Goal: Task Accomplishment & Management: Use online tool/utility

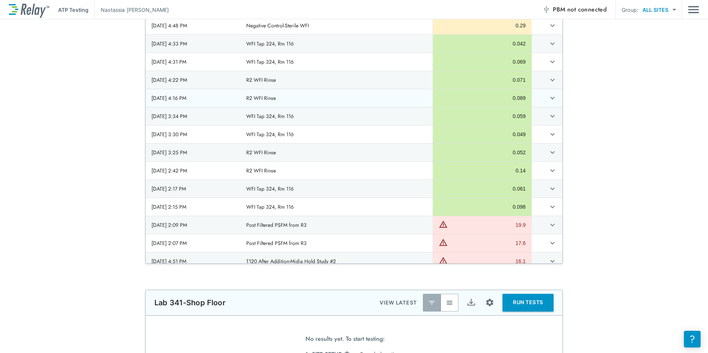
click at [548, 99] on icon "expand row" at bounding box center [552, 98] width 9 height 9
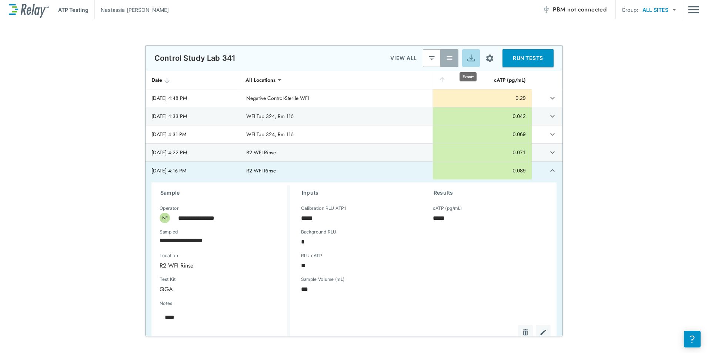
click at [470, 60] on img "Export" at bounding box center [471, 58] width 9 height 9
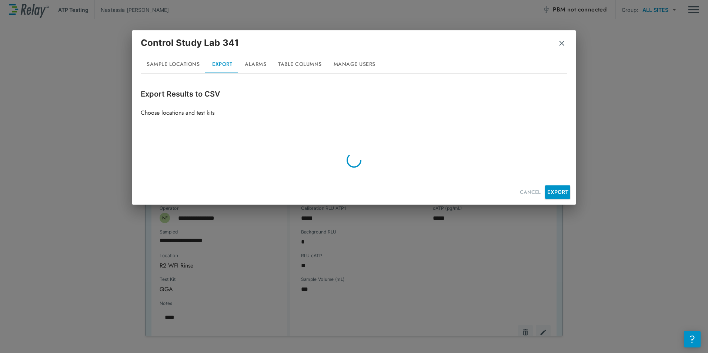
click at [564, 46] on img "button" at bounding box center [561, 43] width 7 height 7
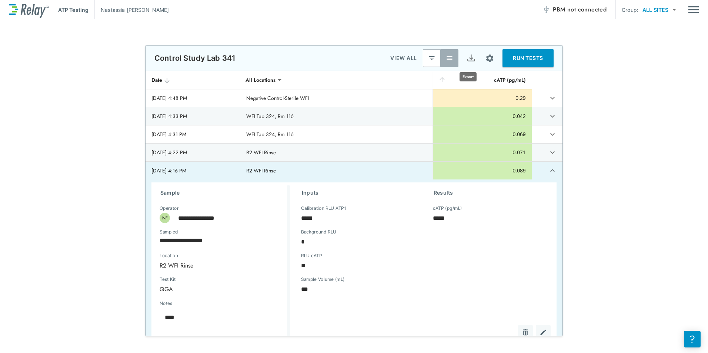
click at [467, 60] on img "Export" at bounding box center [471, 58] width 9 height 9
type textarea "*"
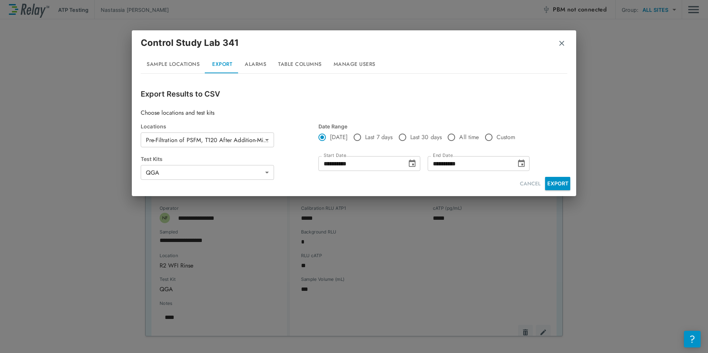
click at [233, 141] on body "**********" at bounding box center [354, 176] width 708 height 353
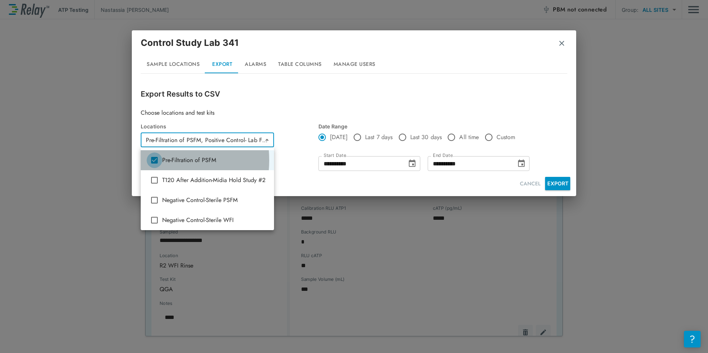
type input "**********"
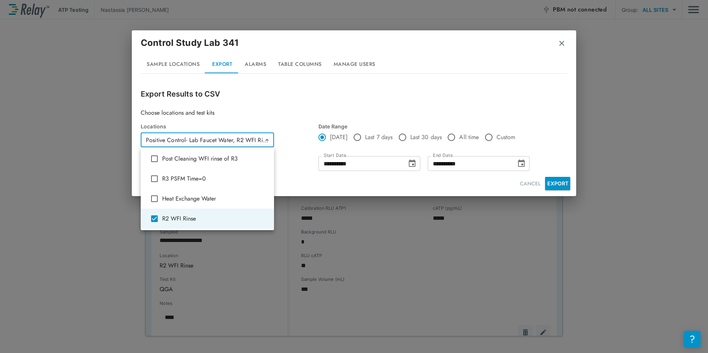
scroll to position [203, 0]
click at [546, 183] on div at bounding box center [354, 176] width 708 height 353
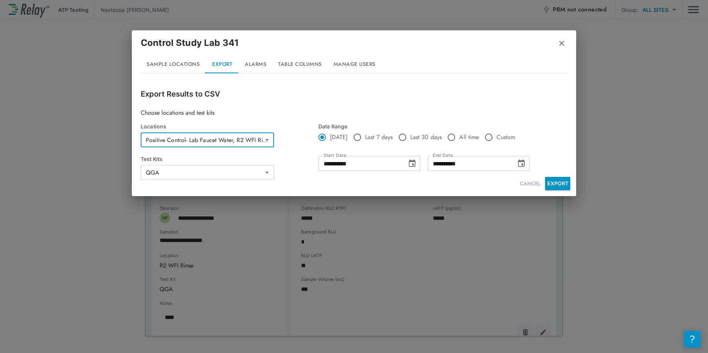
click at [557, 184] on button "EXPORT" at bounding box center [557, 183] width 25 height 13
click at [505, 245] on div "**********" at bounding box center [354, 176] width 708 height 353
click at [565, 44] on img "button" at bounding box center [561, 43] width 7 height 7
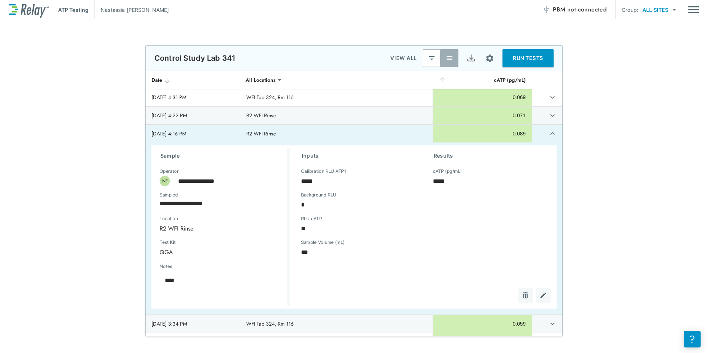
scroll to position [0, 0]
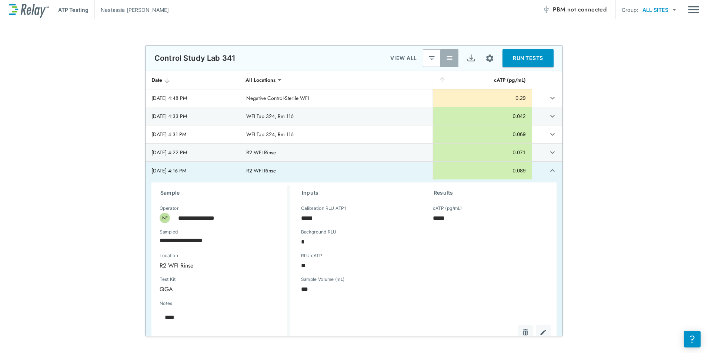
type textarea "*"
click at [548, 170] on icon "expand row" at bounding box center [552, 170] width 9 height 9
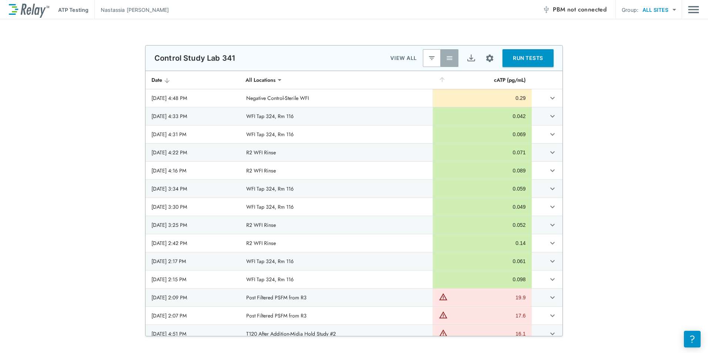
click at [396, 58] on p "VIEW ALL" at bounding box center [404, 58] width 27 height 9
click at [430, 57] on img "button" at bounding box center [431, 57] width 7 height 7
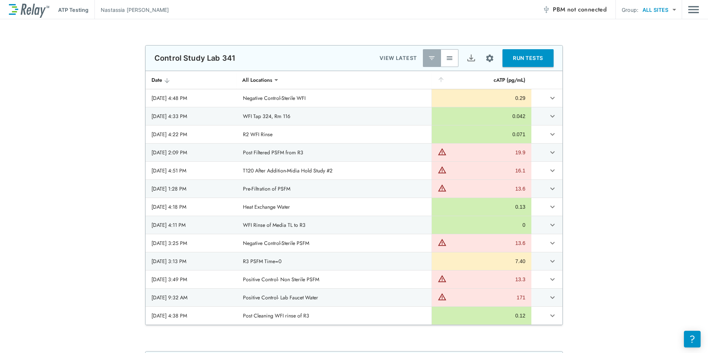
click at [430, 57] on img "button" at bounding box center [431, 57] width 7 height 7
click at [449, 57] on img "button" at bounding box center [449, 57] width 7 height 7
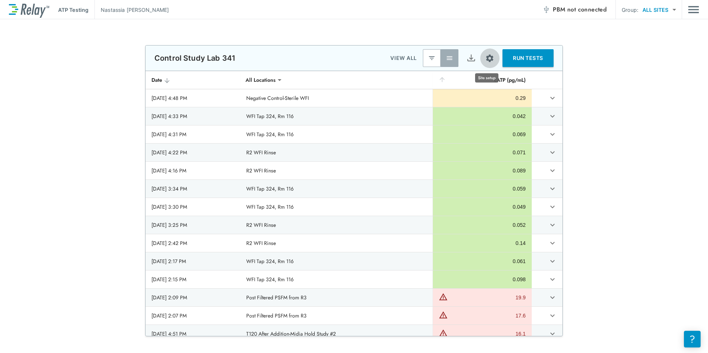
click at [487, 57] on img "Site setup" at bounding box center [489, 58] width 9 height 9
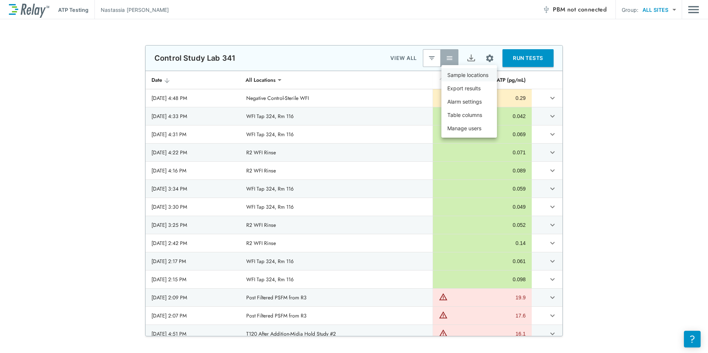
click at [478, 76] on p "Sample locations" at bounding box center [468, 75] width 41 height 8
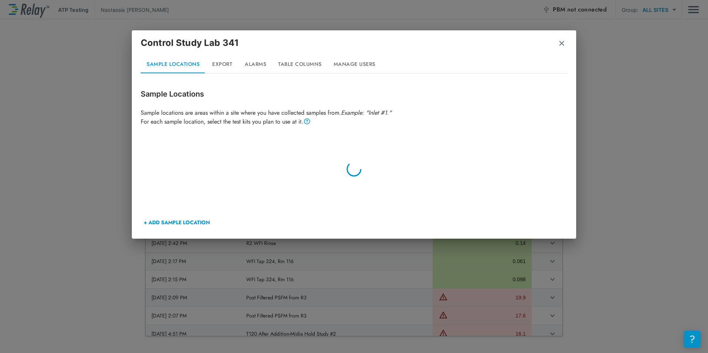
click at [562, 45] on img "button" at bounding box center [561, 43] width 7 height 7
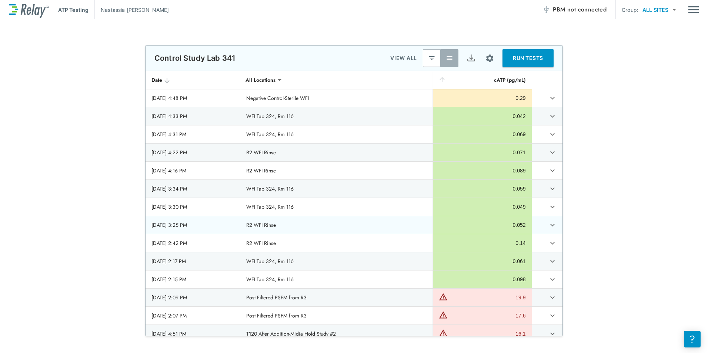
click at [371, 229] on td "R2 WFI Rinse" at bounding box center [336, 225] width 192 height 18
click at [548, 226] on icon "expand row" at bounding box center [552, 225] width 9 height 9
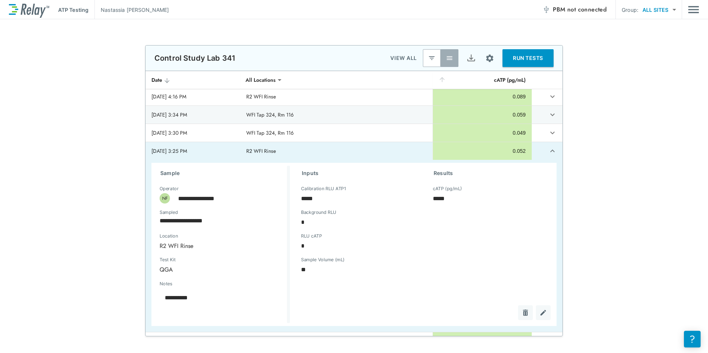
scroll to position [111, 0]
type textarea "*"
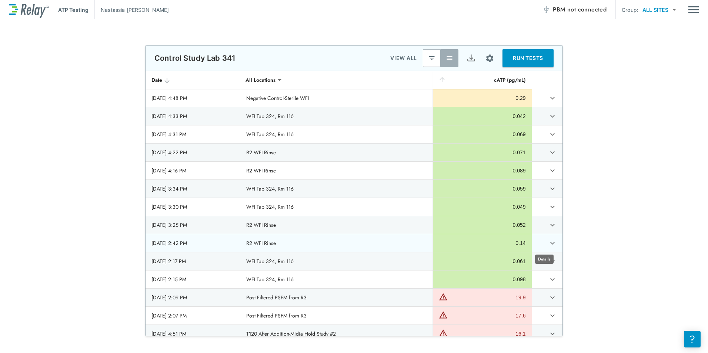
click at [548, 242] on icon "expand row" at bounding box center [552, 243] width 9 height 9
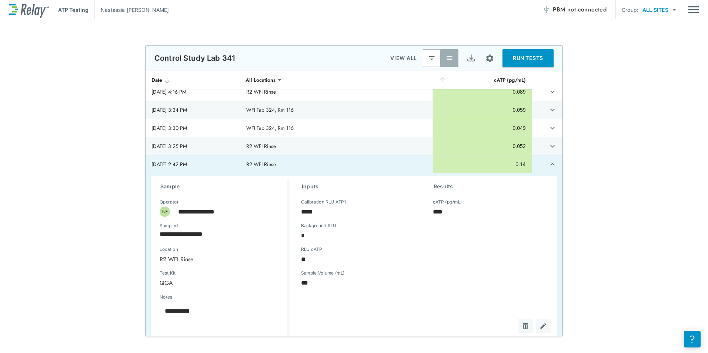
scroll to position [111, 0]
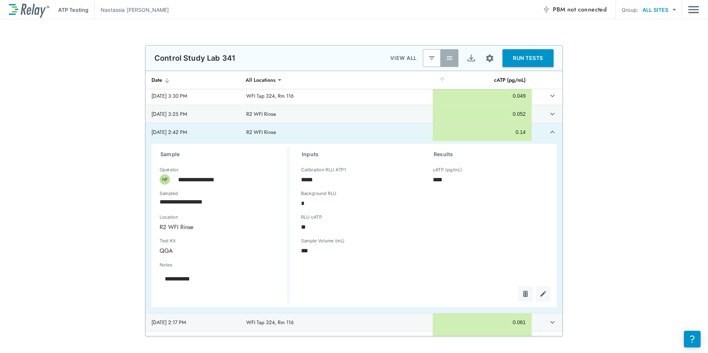
type textarea "*"
click at [548, 131] on icon "expand row" at bounding box center [552, 132] width 9 height 9
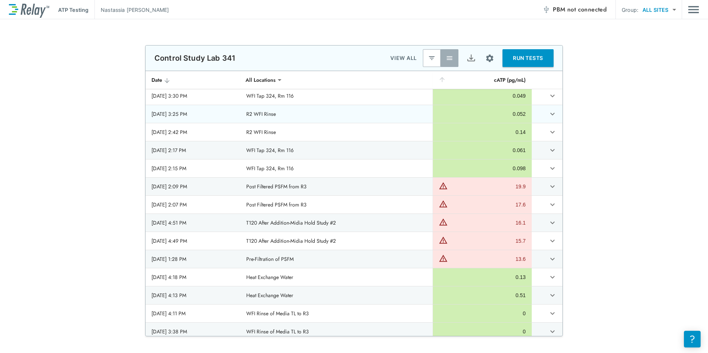
click at [551, 114] on icon "expand row" at bounding box center [553, 114] width 4 height 3
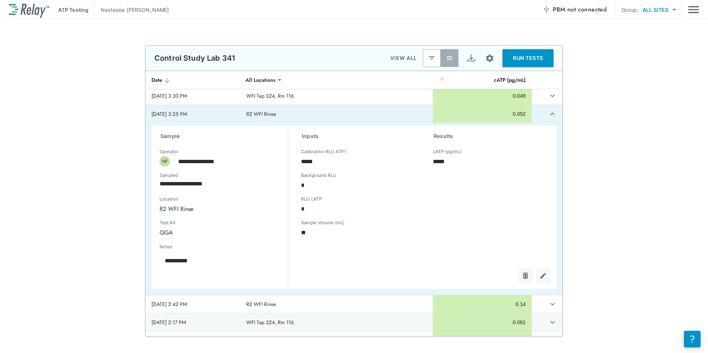
type textarea "*"
click at [548, 114] on icon "expand row" at bounding box center [552, 114] width 9 height 9
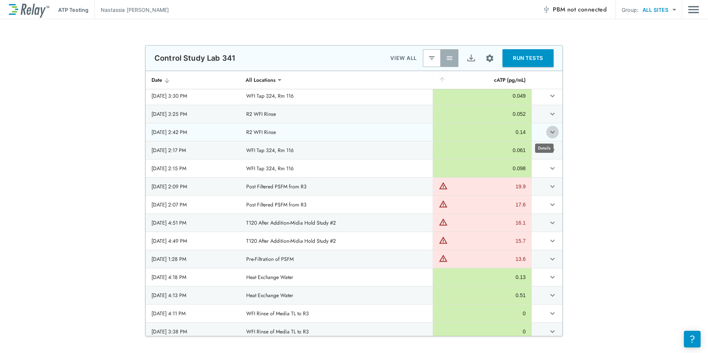
click at [548, 130] on icon "expand row" at bounding box center [552, 132] width 9 height 9
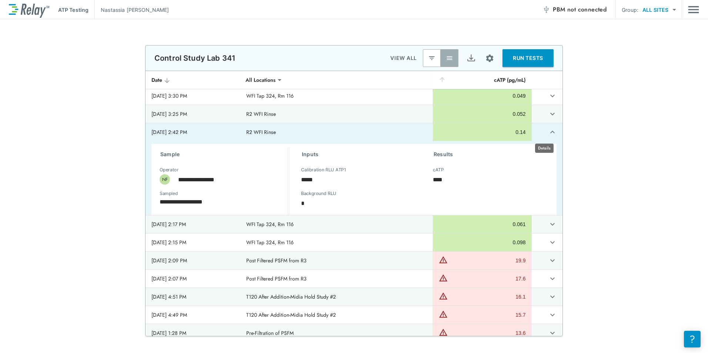
type textarea "*"
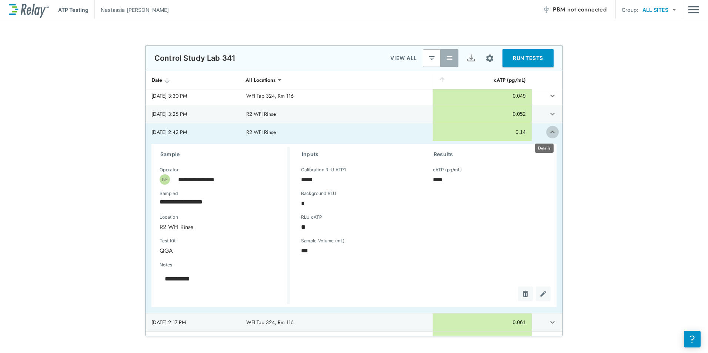
click at [548, 131] on icon "expand row" at bounding box center [552, 132] width 9 height 9
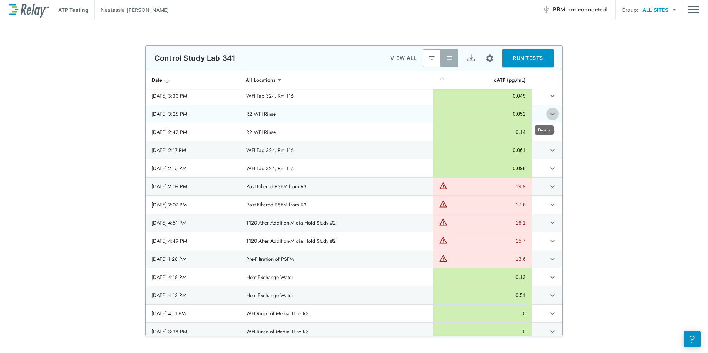
click at [548, 116] on icon "expand row" at bounding box center [552, 114] width 9 height 9
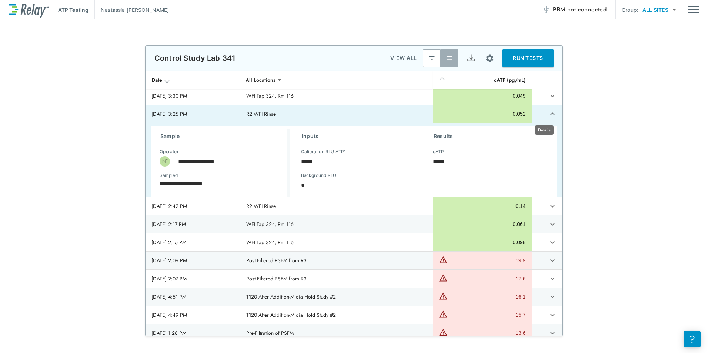
type textarea "*"
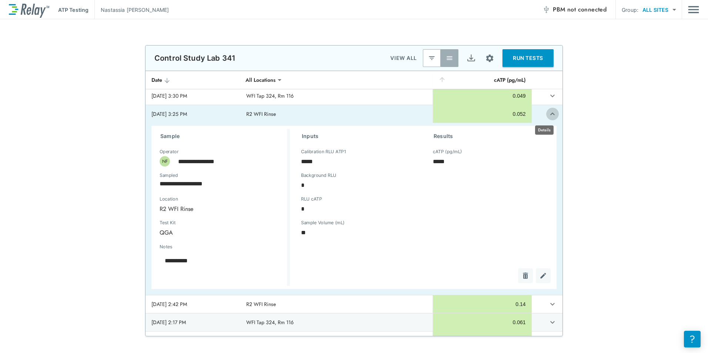
click at [548, 116] on icon "expand row" at bounding box center [552, 114] width 9 height 9
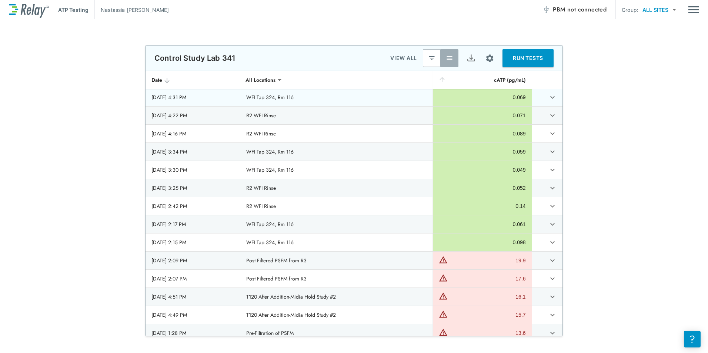
scroll to position [0, 0]
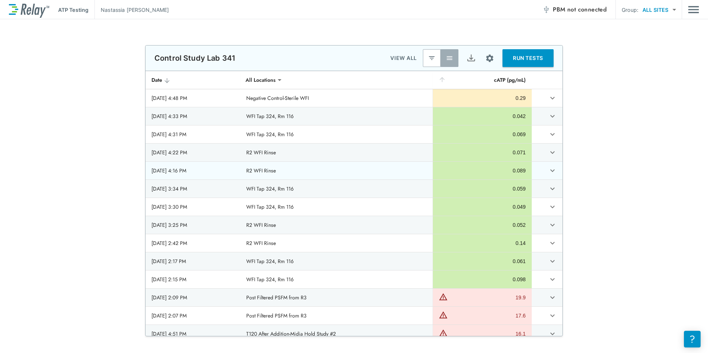
click at [548, 168] on icon "expand row" at bounding box center [552, 170] width 9 height 9
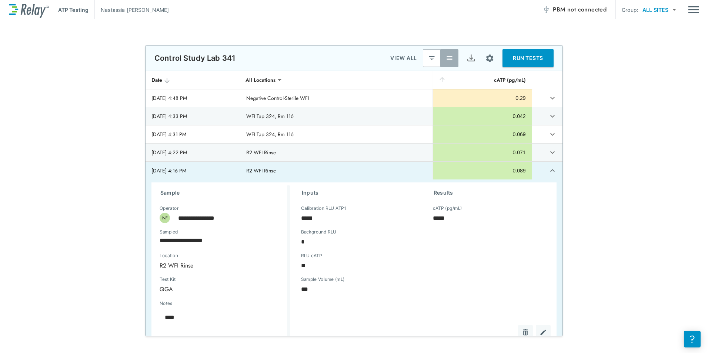
type textarea "*"
click at [548, 174] on icon "expand row" at bounding box center [552, 170] width 9 height 9
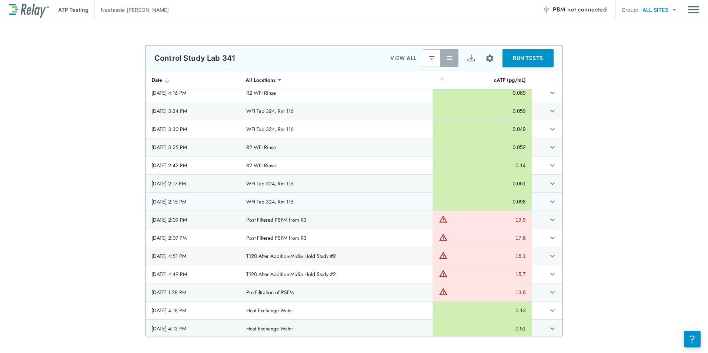
scroll to position [74, 0]
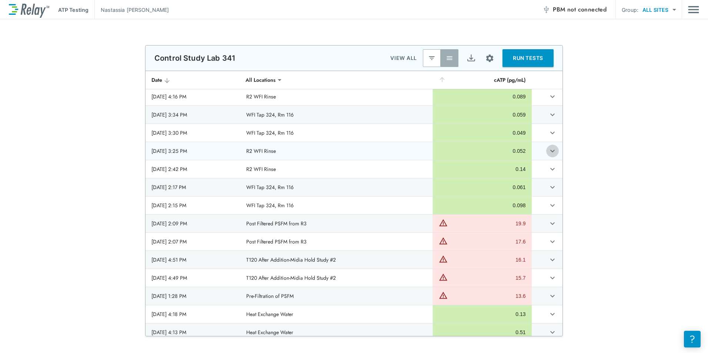
click at [548, 153] on icon "expand row" at bounding box center [552, 151] width 9 height 9
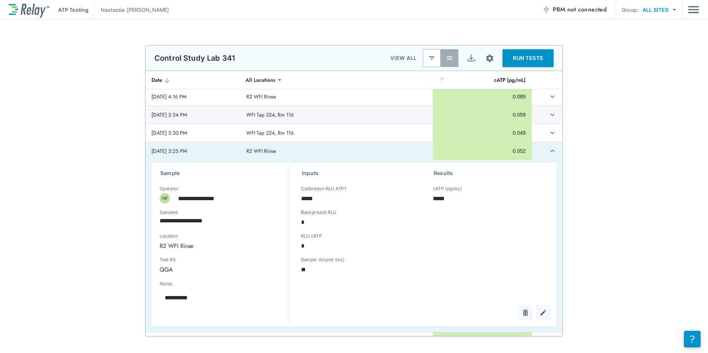
click at [516, 313] on div "sticky table" at bounding box center [531, 313] width 39 height 15
click at [522, 313] on img "Delete" at bounding box center [525, 312] width 7 height 7
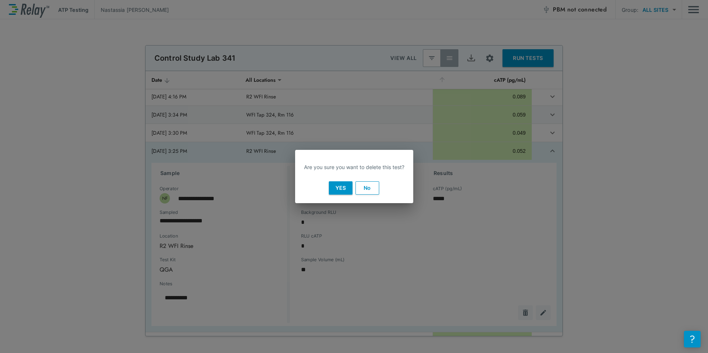
click at [336, 187] on button "Yes" at bounding box center [341, 188] width 24 height 13
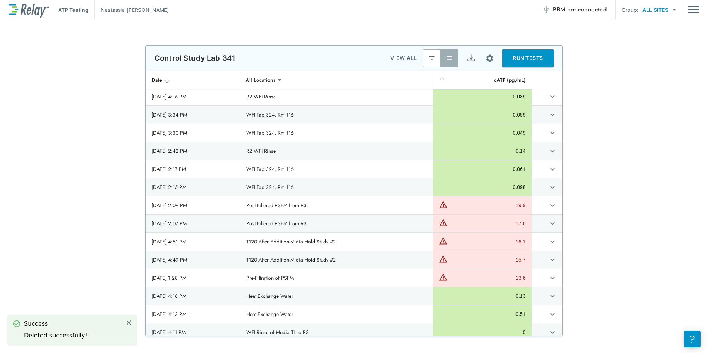
type textarea "*"
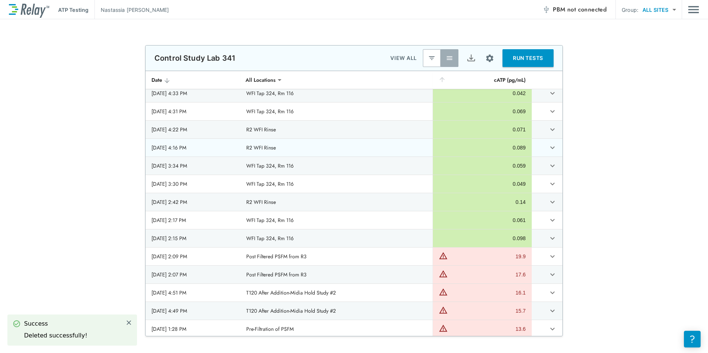
scroll to position [0, 0]
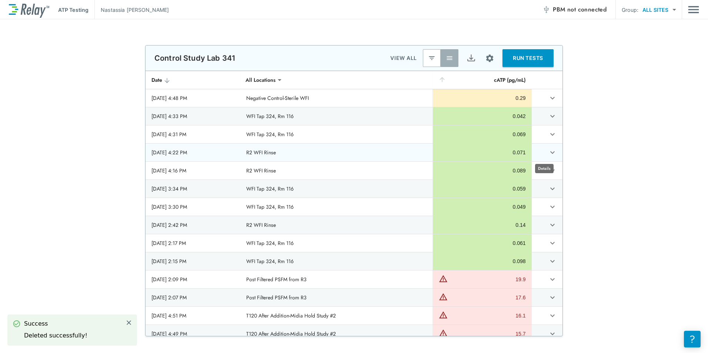
click at [548, 155] on icon "expand row" at bounding box center [552, 152] width 9 height 9
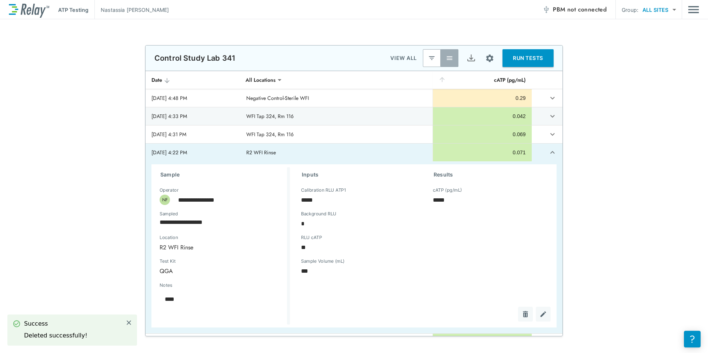
type textarea "*"
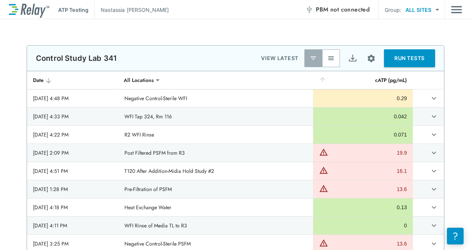
click at [332, 63] on button "button" at bounding box center [331, 58] width 18 height 18
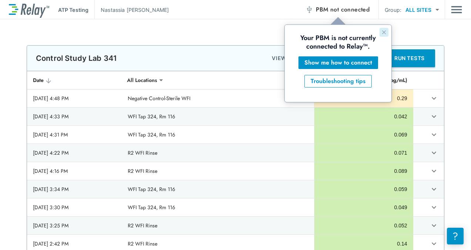
click at [383, 31] on icon "Close guide" at bounding box center [384, 32] width 6 height 6
click at [338, 11] on span "not connected" at bounding box center [350, 9] width 39 height 9
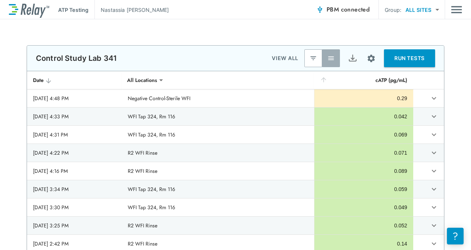
click at [419, 62] on button "RUN TESTS" at bounding box center [409, 58] width 51 height 18
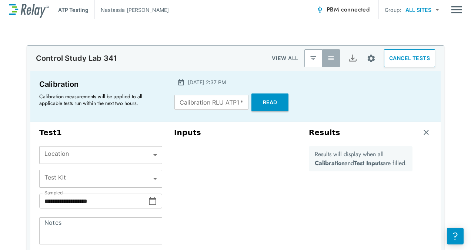
click at [273, 104] on button "Read" at bounding box center [270, 102] width 37 height 18
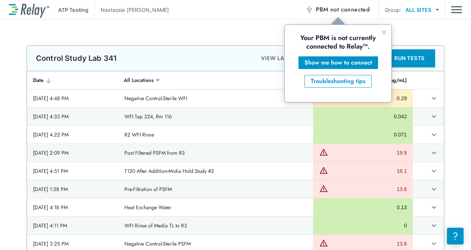
click at [322, 12] on span "PBM not connected" at bounding box center [343, 9] width 54 height 10
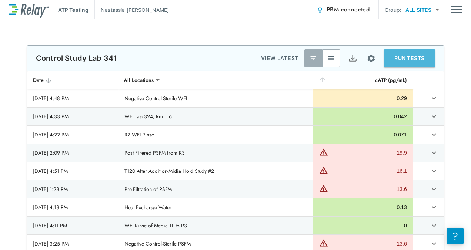
click at [411, 59] on button "RUN TESTS" at bounding box center [409, 58] width 51 height 18
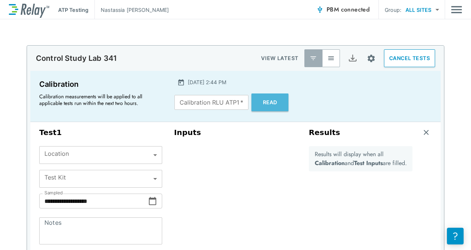
click at [277, 107] on button "Read" at bounding box center [270, 102] width 37 height 18
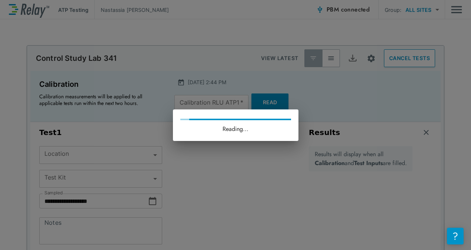
type input "*****"
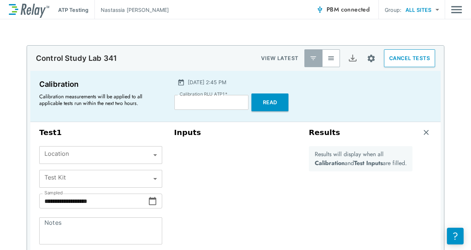
click at [126, 157] on body "**********" at bounding box center [235, 125] width 471 height 250
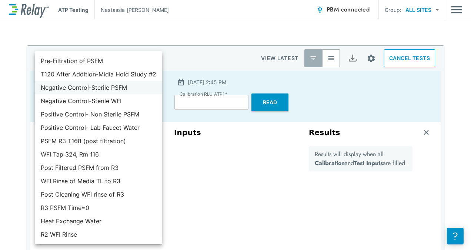
click at [121, 90] on li "Negative Control-Sterile PSFM" at bounding box center [98, 87] width 127 height 13
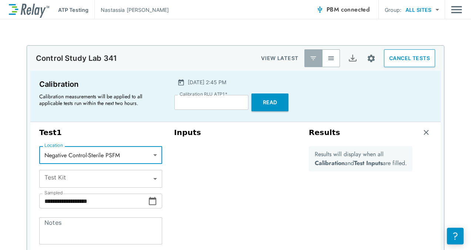
type input "**********"
type input "***"
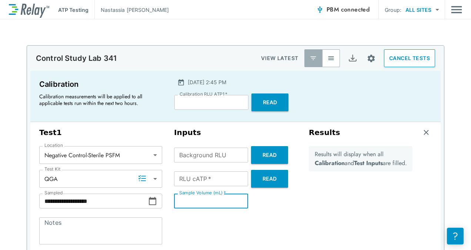
click at [197, 197] on input "**" at bounding box center [211, 200] width 74 height 15
type input "*"
type input "***"
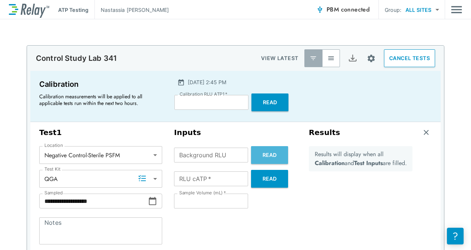
click at [261, 159] on button "Read" at bounding box center [269, 155] width 37 height 18
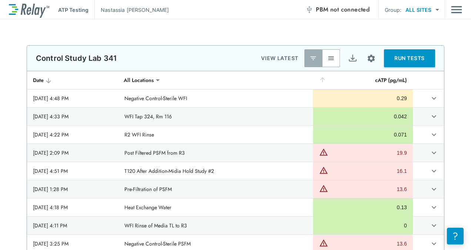
type input "*****"
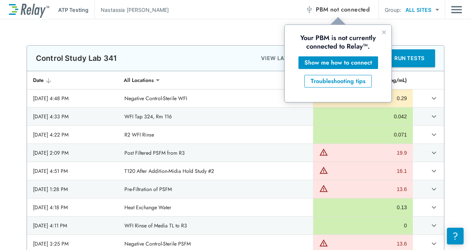
click at [333, 10] on span "not connected" at bounding box center [350, 9] width 39 height 9
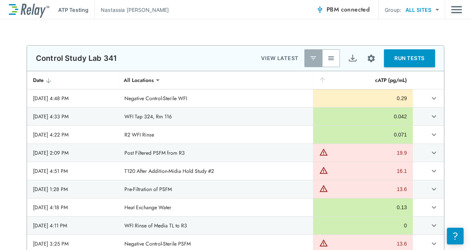
click at [389, 55] on button "RUN TESTS" at bounding box center [409, 58] width 51 height 18
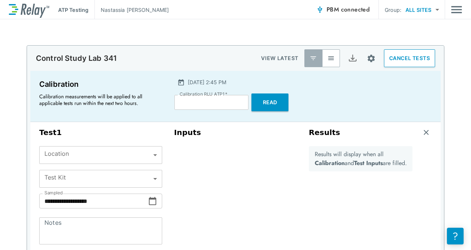
click at [130, 148] on body "**********" at bounding box center [235, 125] width 471 height 250
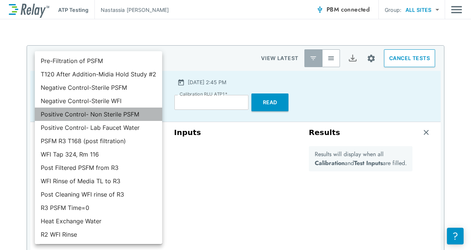
click at [110, 117] on li "Positive Control- Non Sterile PSFM" at bounding box center [98, 113] width 127 height 13
type input "**********"
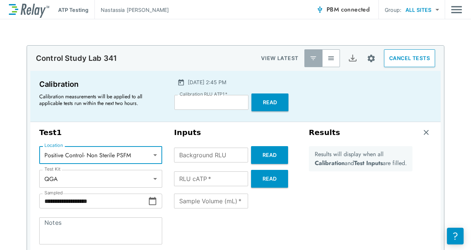
type input "***"
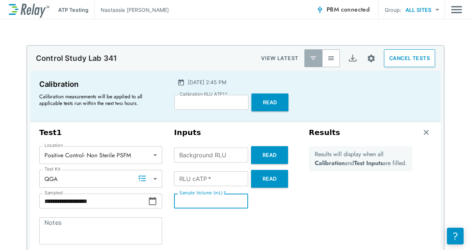
click at [183, 198] on input "**" at bounding box center [211, 200] width 74 height 15
type input "*"
type input "***"
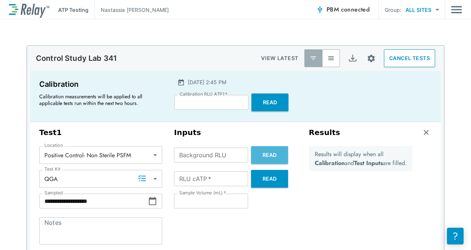
click at [268, 157] on button "Read" at bounding box center [269, 155] width 37 height 18
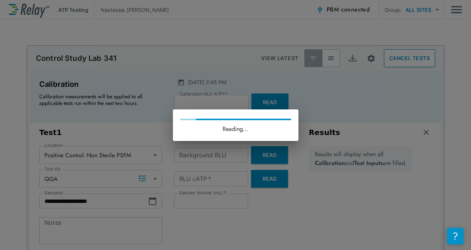
type input "*"
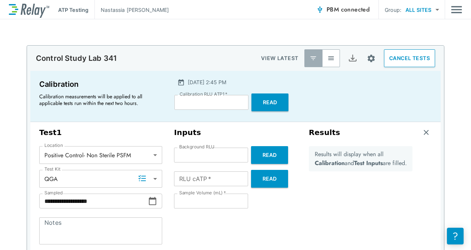
click at [274, 180] on button "Read" at bounding box center [269, 179] width 37 height 18
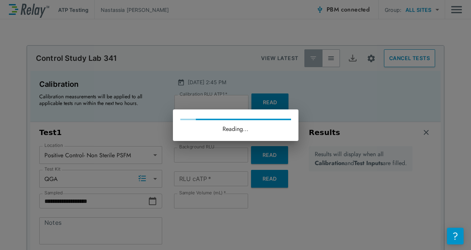
type input "****"
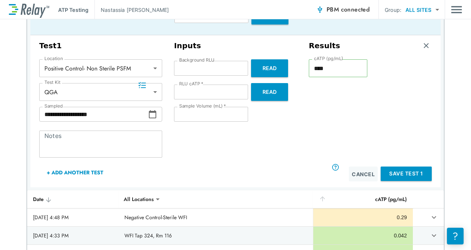
scroll to position [97, 0]
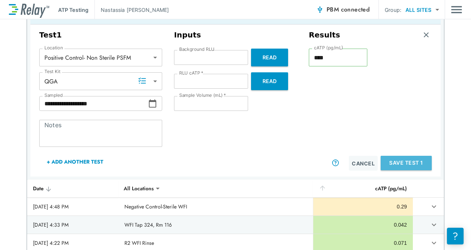
click at [408, 161] on button "Save Test 1" at bounding box center [406, 163] width 51 height 14
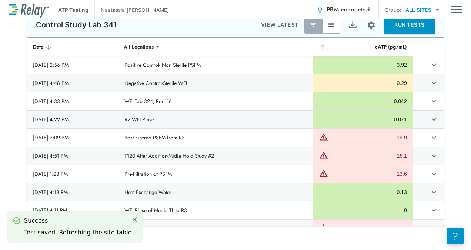
scroll to position [7, 0]
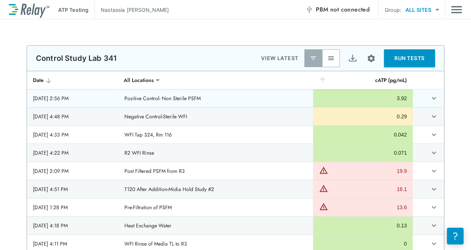
click at [435, 102] on td "sticky table" at bounding box center [428, 98] width 31 height 18
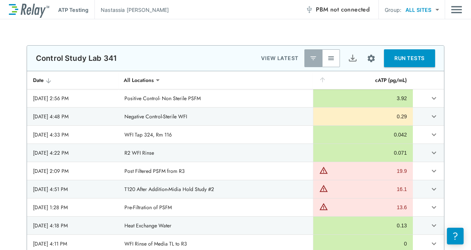
click at [333, 55] on button "button" at bounding box center [331, 58] width 18 height 18
